Goal: Transaction & Acquisition: Purchase product/service

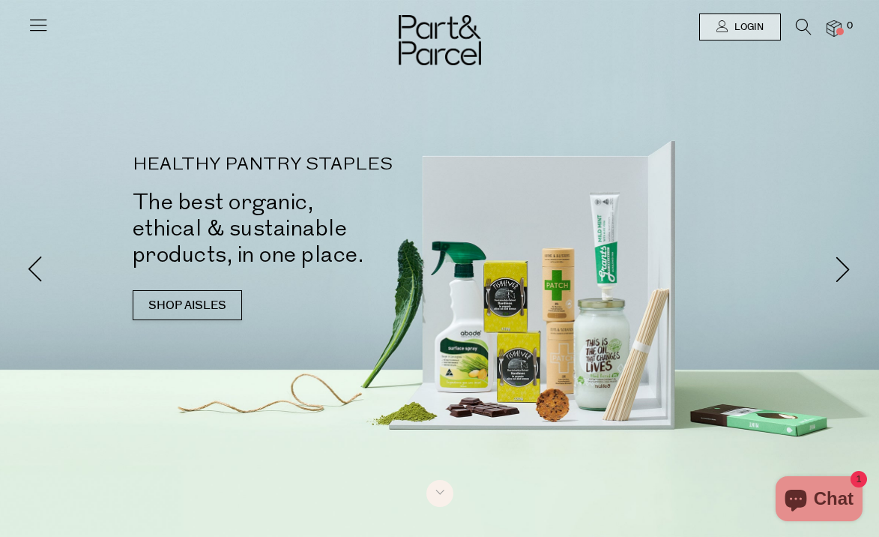
click at [32, 28] on icon at bounding box center [38, 24] width 21 height 21
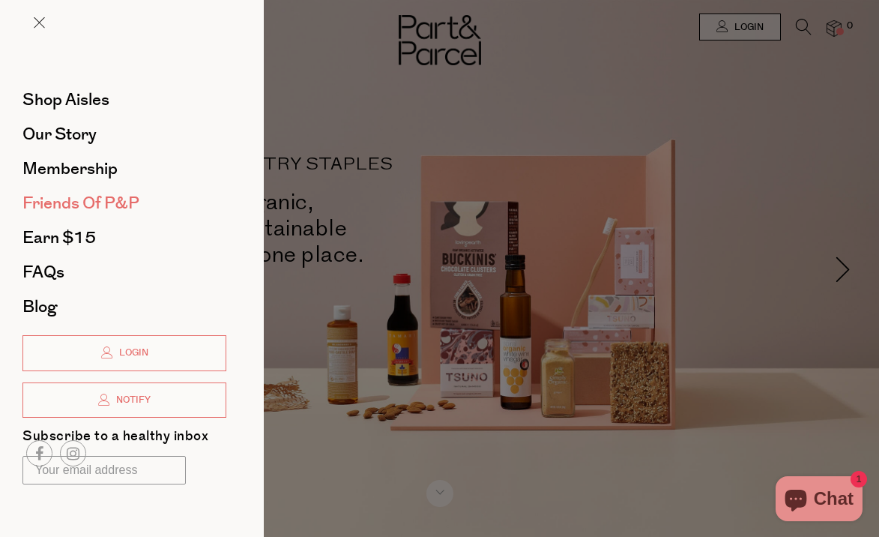
click at [84, 205] on span "Friends of P&P" at bounding box center [80, 203] width 117 height 24
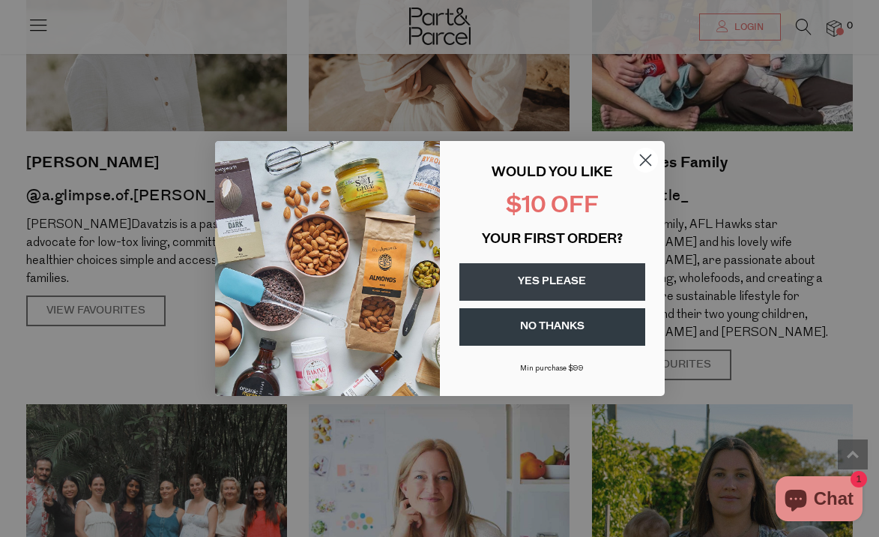
scroll to position [1228, 0]
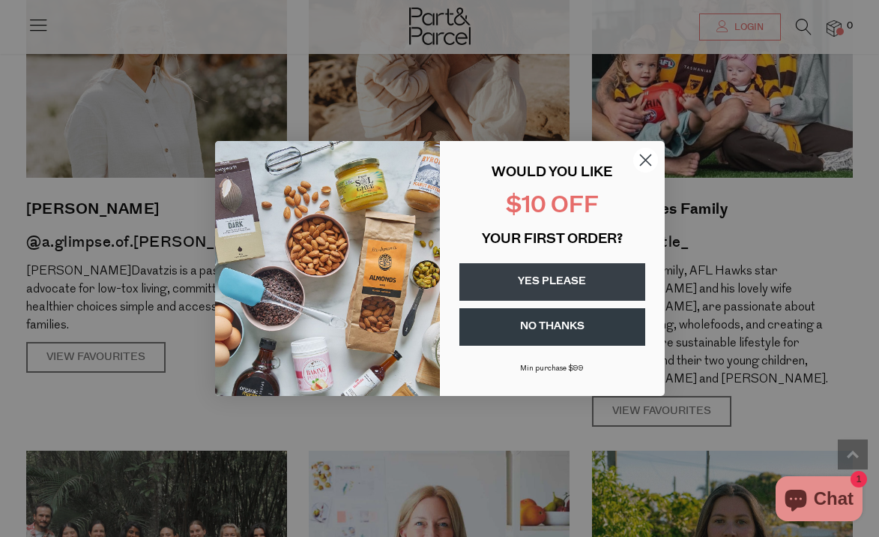
click at [642, 155] on circle "Close dialog" at bounding box center [645, 160] width 25 height 25
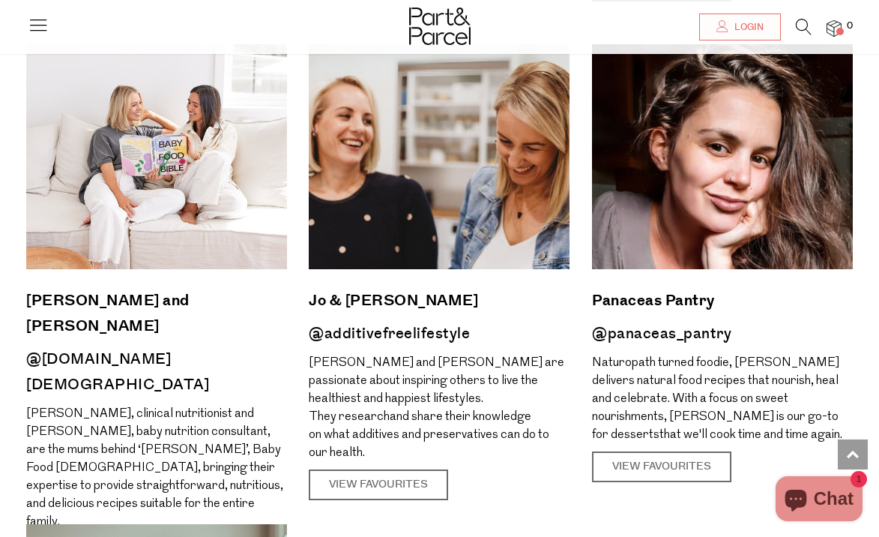
scroll to position [2136, 0]
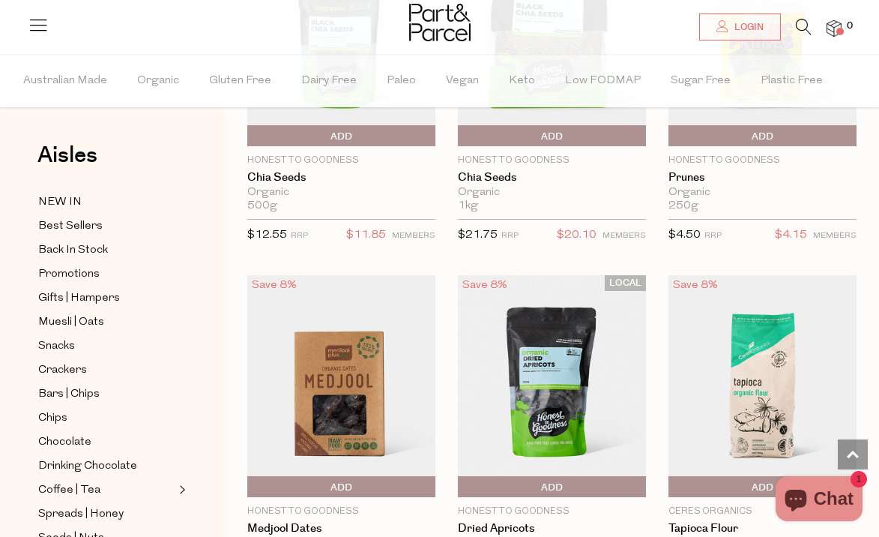
scroll to position [6934, 0]
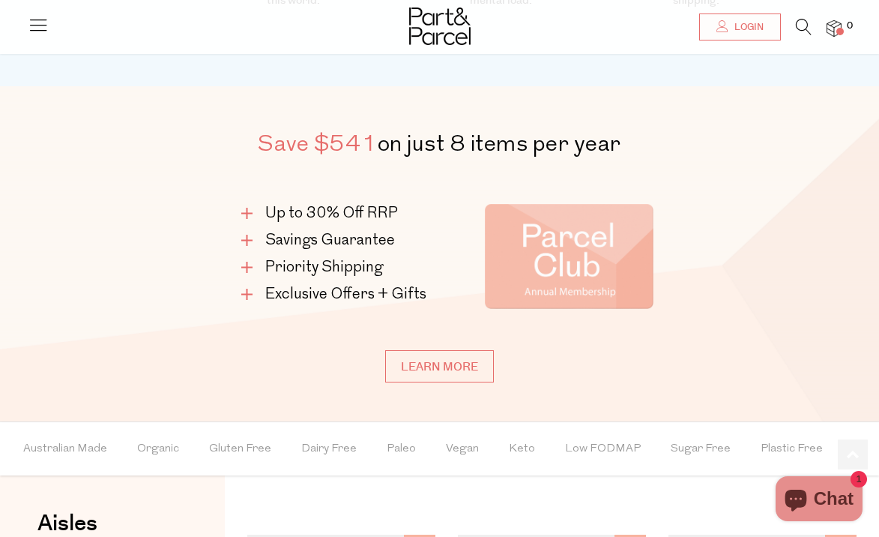
scroll to position [789, 0]
click at [439, 365] on link "Learn more" at bounding box center [439, 365] width 109 height 32
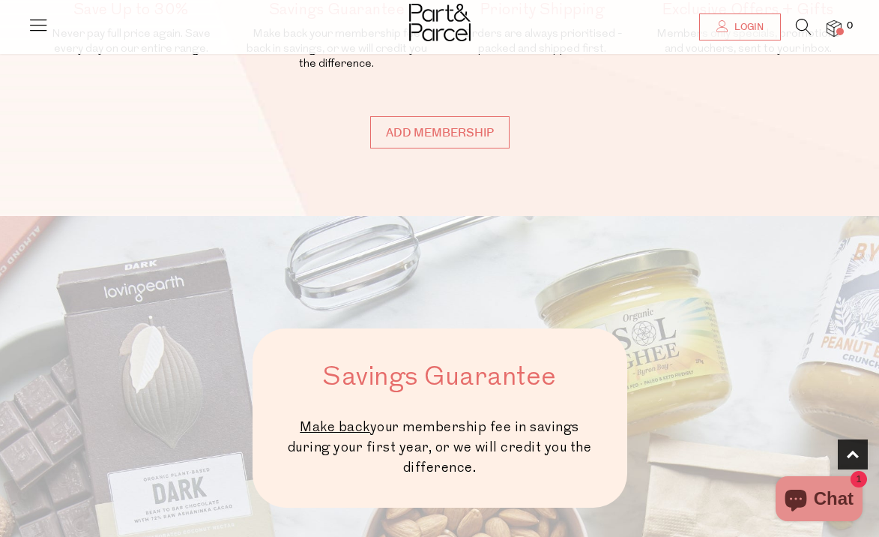
scroll to position [418, 0]
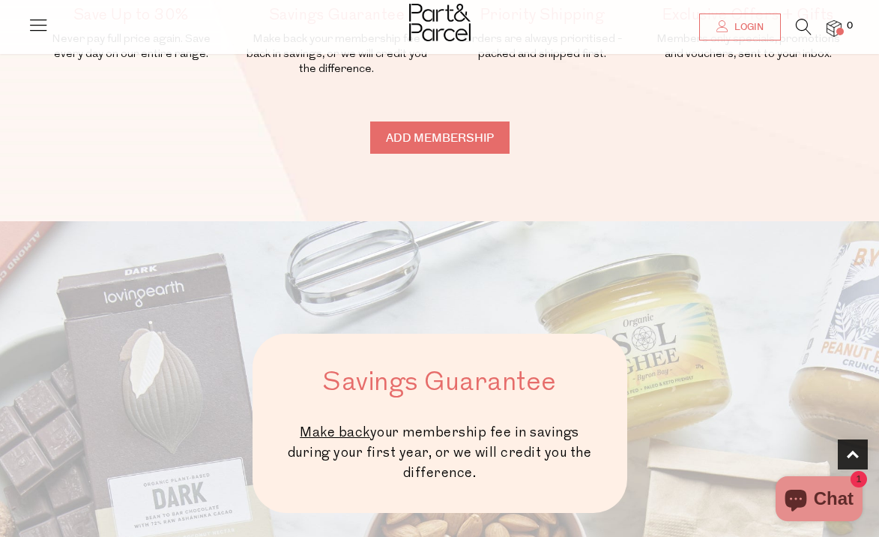
click at [432, 130] on input "Add membership" at bounding box center [439, 137] width 139 height 32
type input "ADDED"
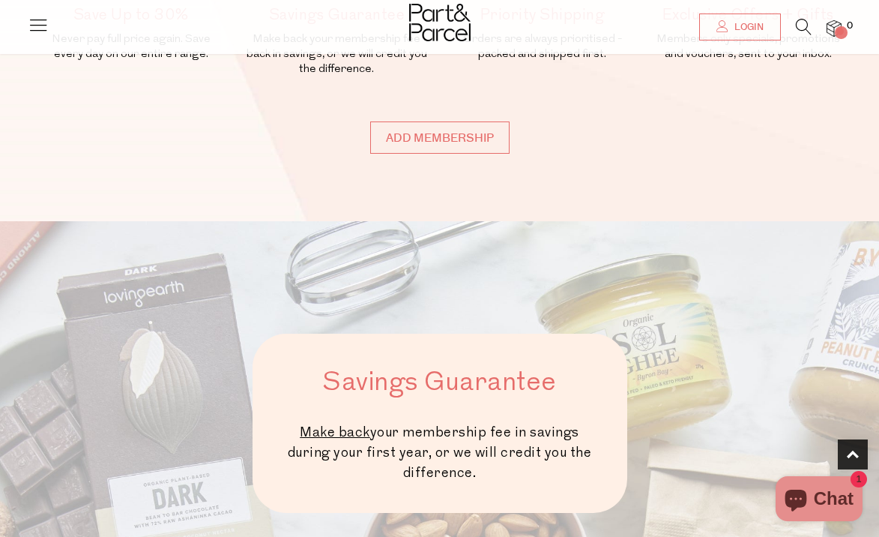
type input "ADDED"
click at [834, 29] on img at bounding box center [834, 28] width 15 height 17
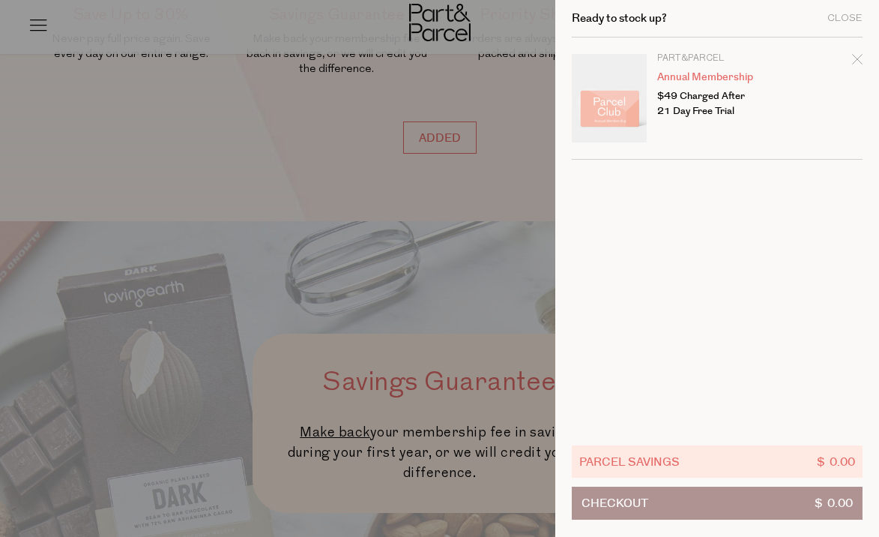
click at [860, 58] on icon "Remove Annual Membership" at bounding box center [857, 59] width 10 height 10
type input "Add Membership"
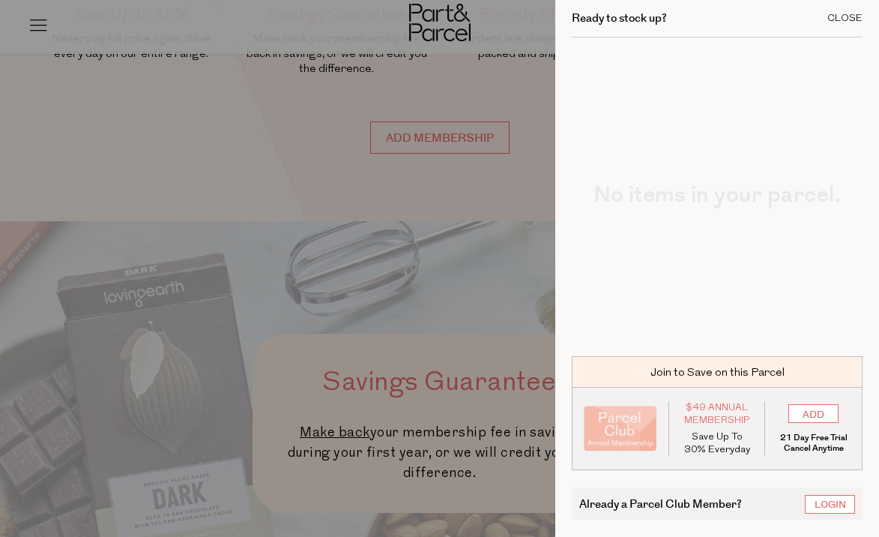
click at [849, 19] on div "Close" at bounding box center [845, 18] width 35 height 10
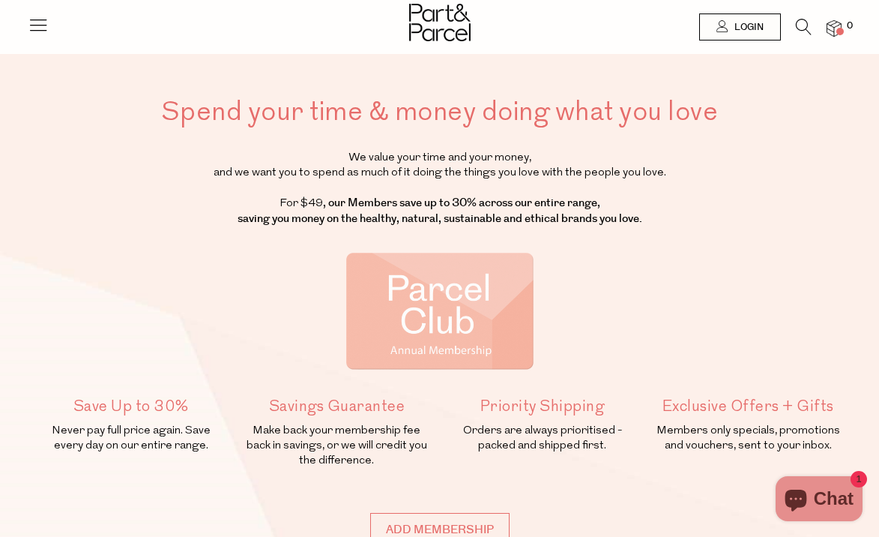
scroll to position [0, 0]
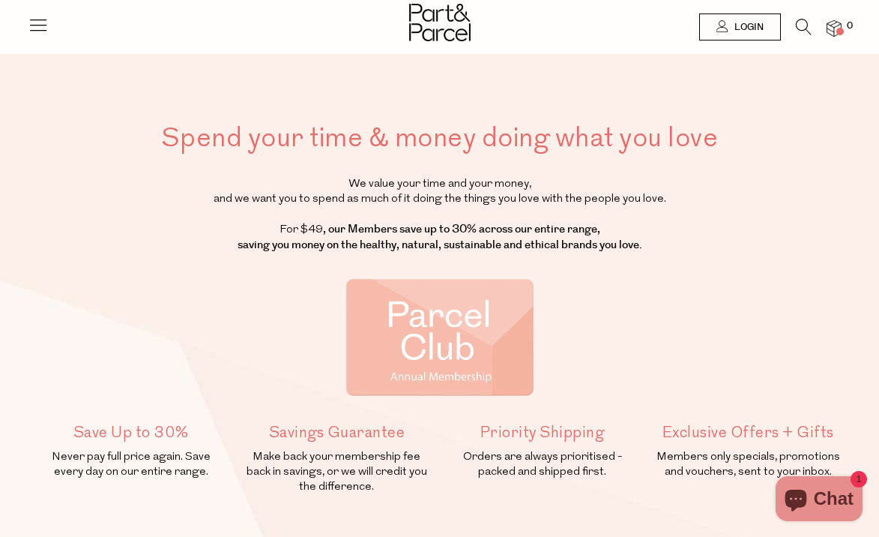
click at [37, 16] on icon at bounding box center [38, 24] width 21 height 21
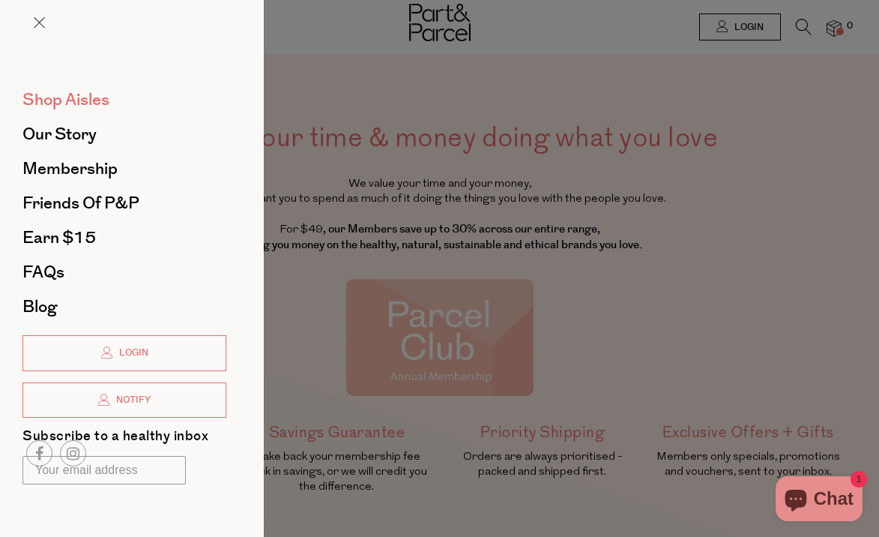
click at [83, 94] on span "Shop Aisles" at bounding box center [65, 100] width 87 height 24
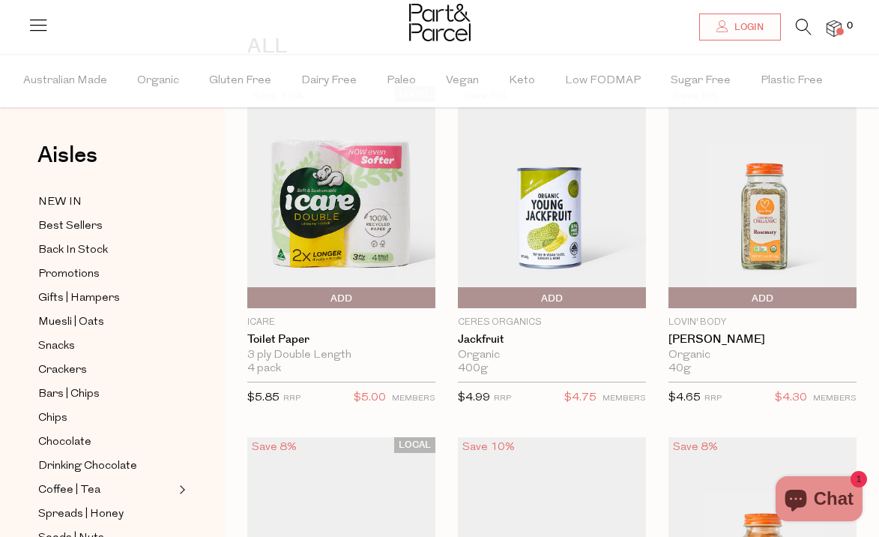
scroll to position [114, 0]
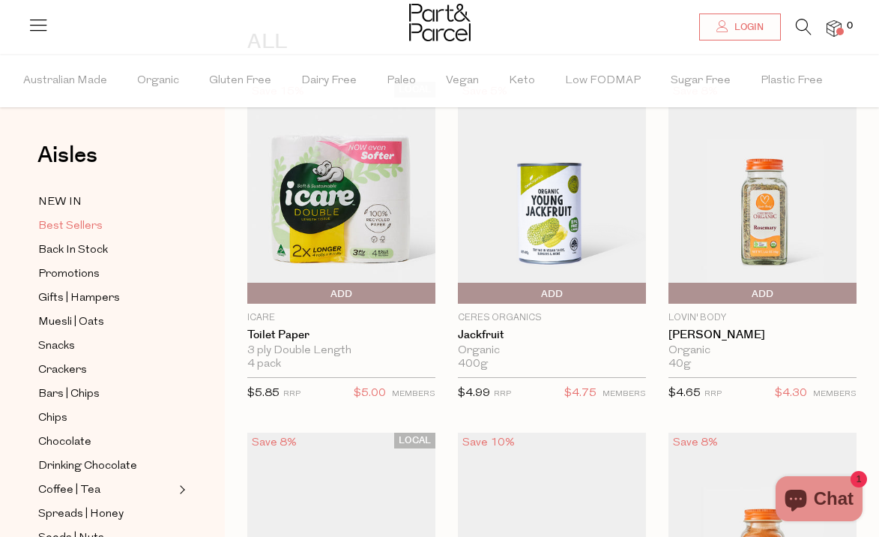
click at [71, 221] on span "Best Sellers" at bounding box center [70, 226] width 64 height 18
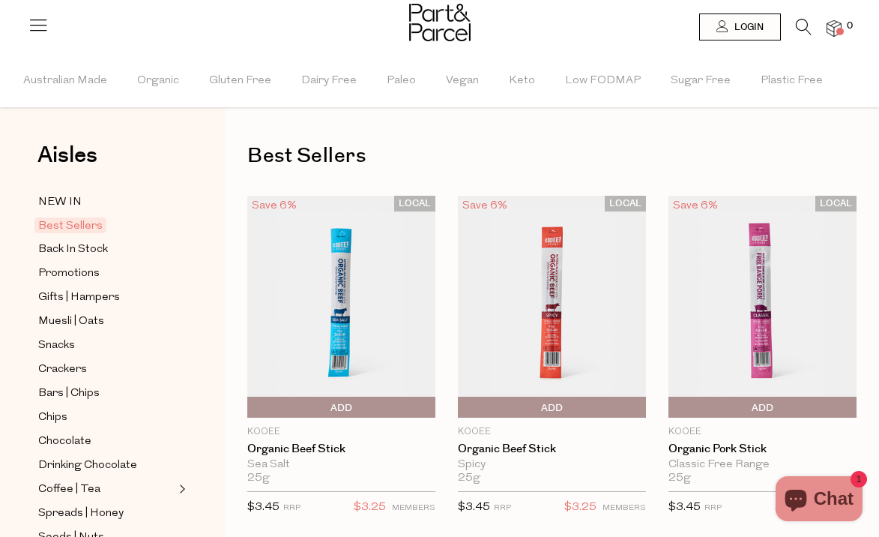
click at [442, 24] on img at bounding box center [439, 22] width 61 height 37
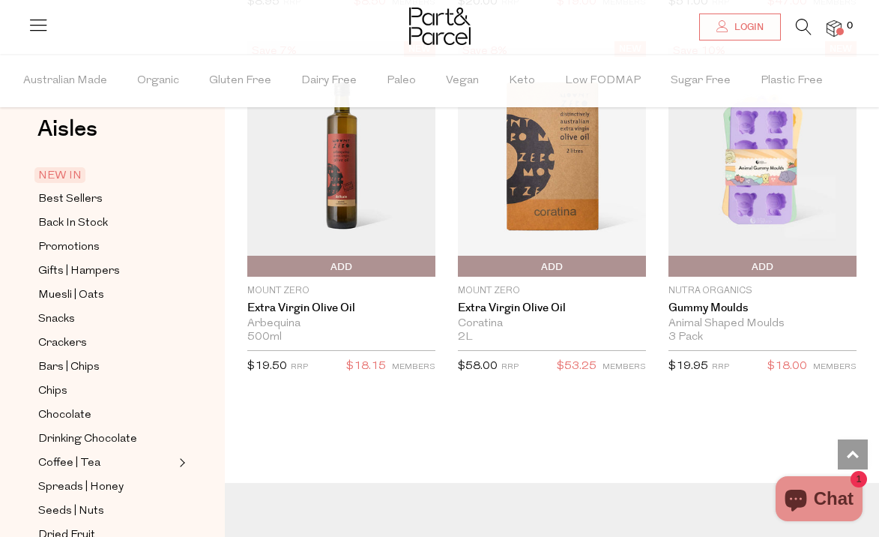
scroll to position [29, 0]
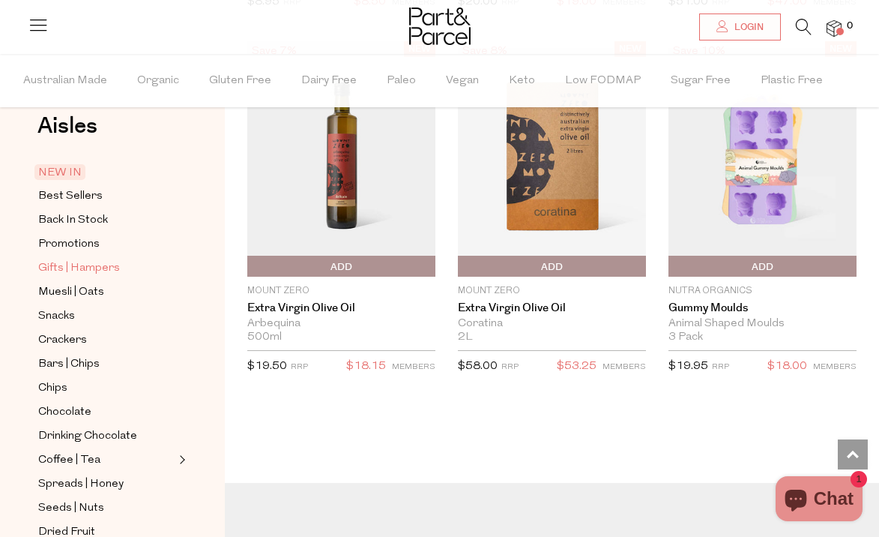
click at [92, 267] on span "Gifts | Hampers" at bounding box center [79, 268] width 82 height 18
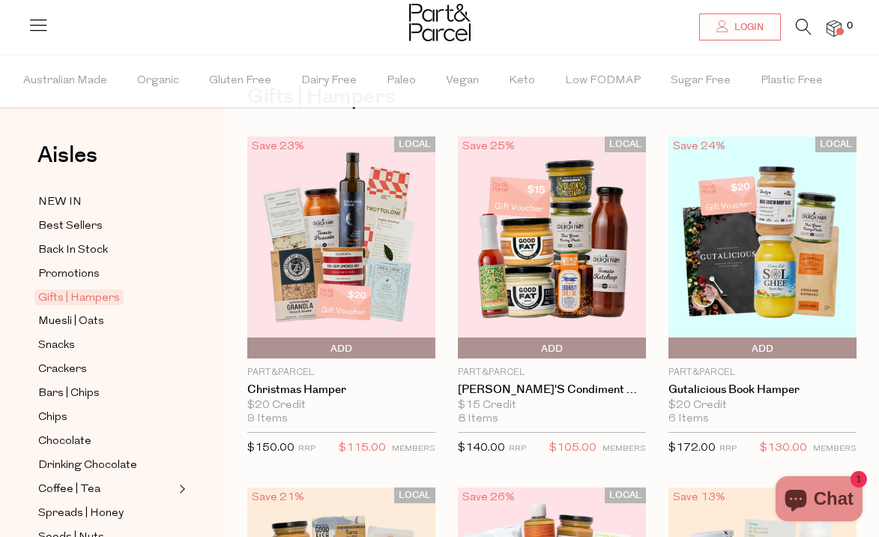
scroll to position [61, 0]
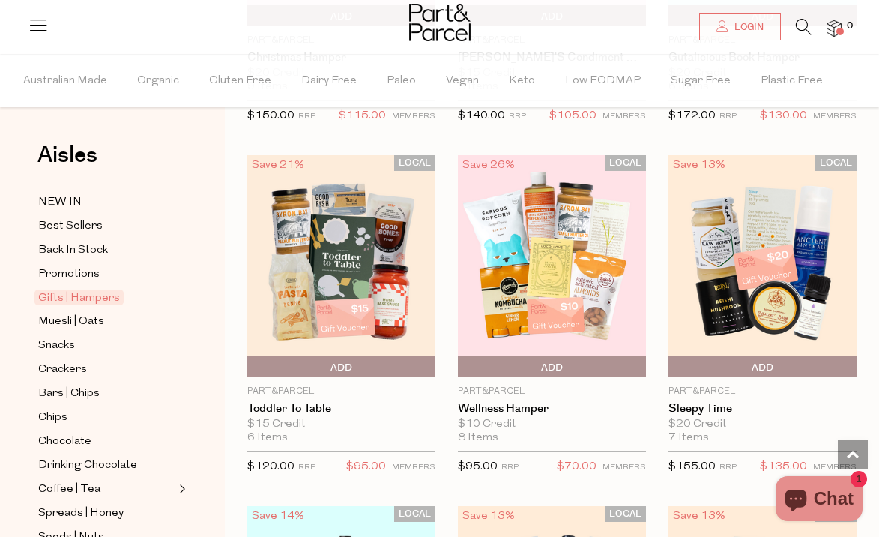
scroll to position [392, 0]
click at [513, 255] on img at bounding box center [552, 265] width 188 height 222
